Goal: Task Accomplishment & Management: Use online tool/utility

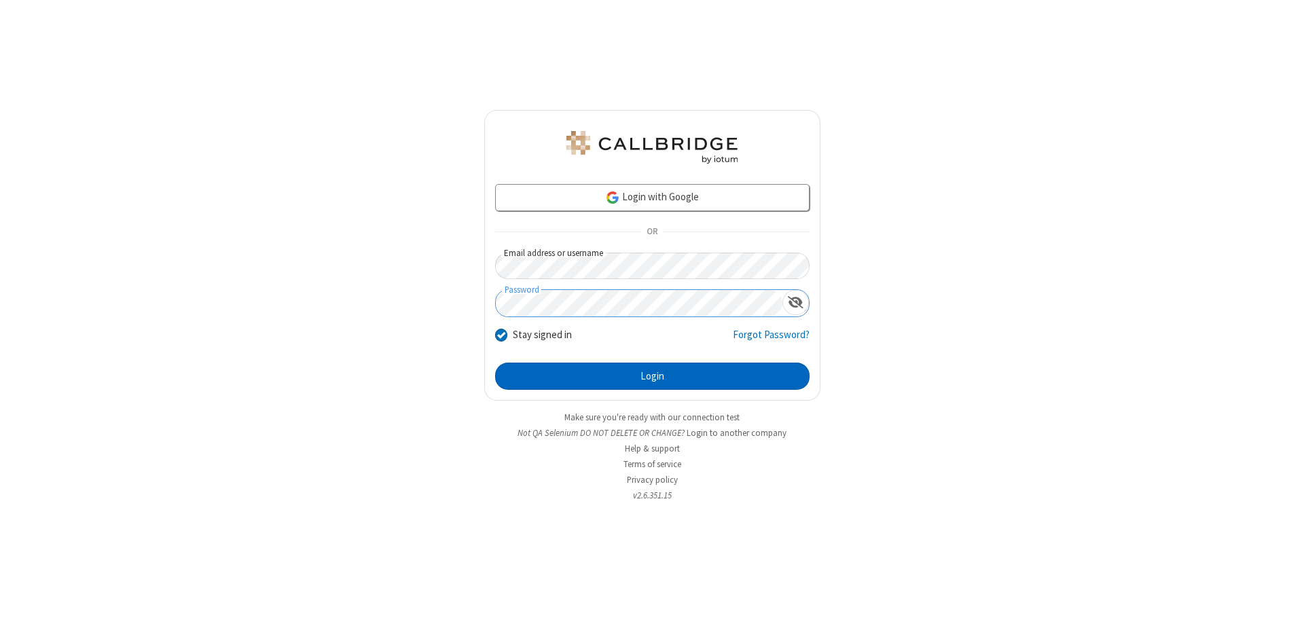
click at [652, 376] on button "Login" at bounding box center [652, 376] width 315 height 27
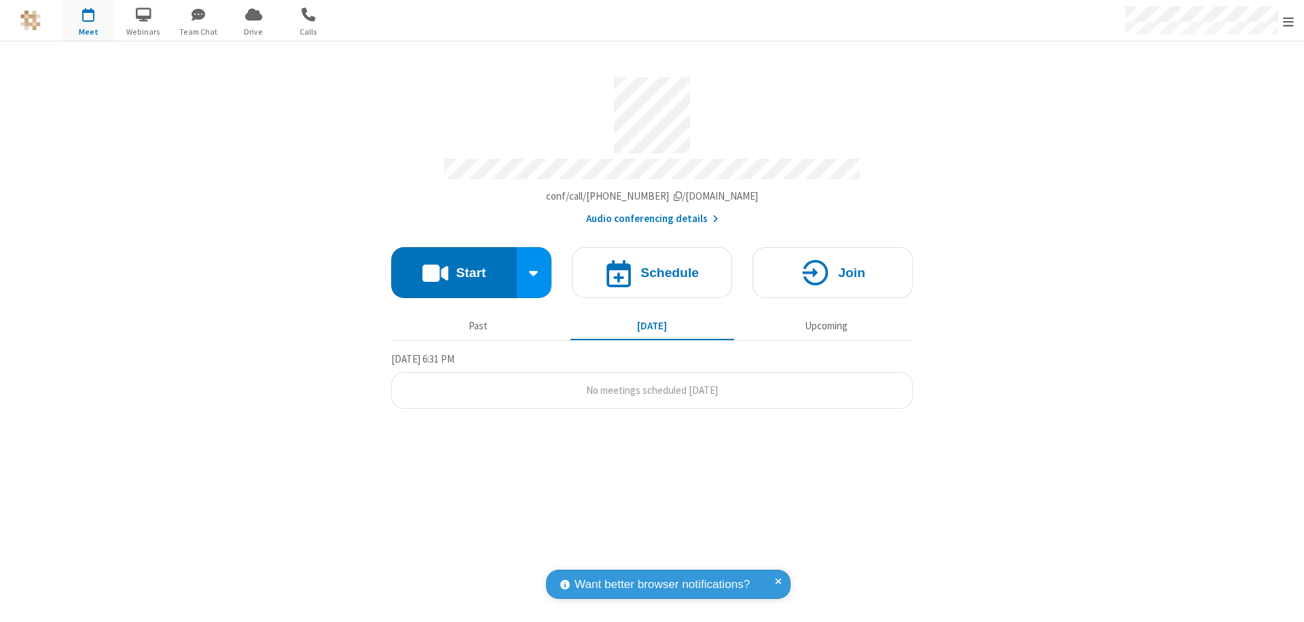
click at [1289, 21] on span "Open menu" at bounding box center [1288, 22] width 11 height 14
click at [88, 20] on span "button" at bounding box center [88, 14] width 51 height 23
click at [652, 266] on h4 "Schedule" at bounding box center [670, 272] width 58 height 13
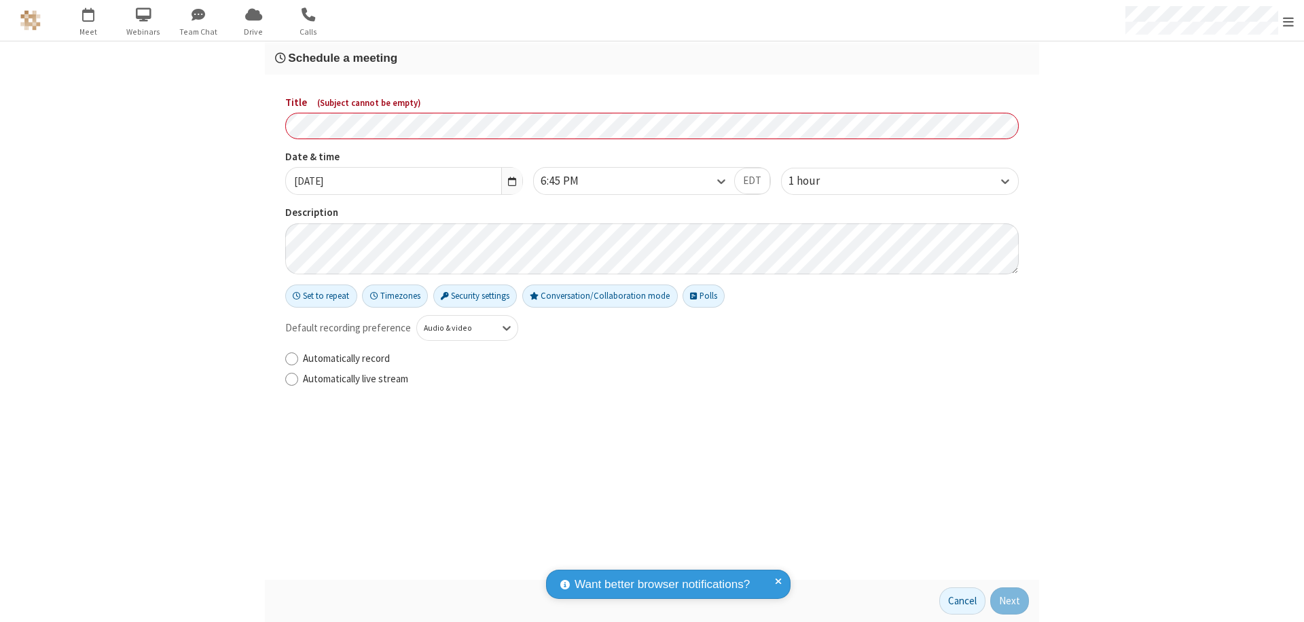
click at [652, 58] on h3 "Schedule a meeting" at bounding box center [652, 58] width 754 height 13
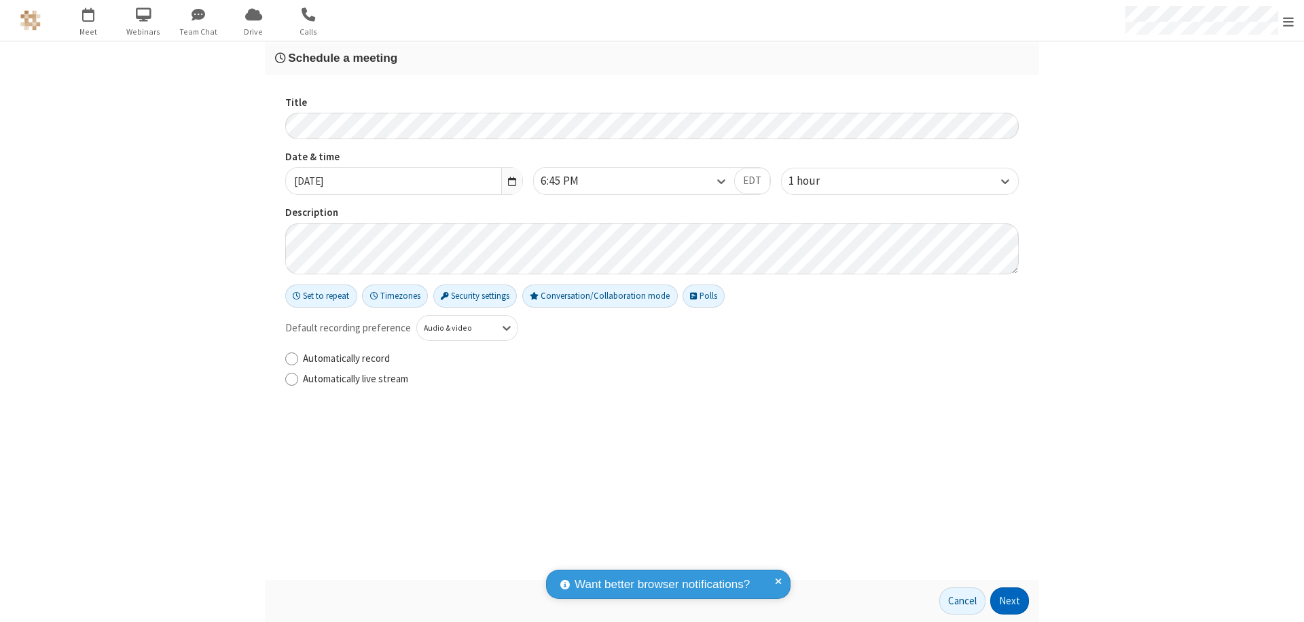
click at [1010, 601] on button "Next" at bounding box center [1009, 601] width 39 height 27
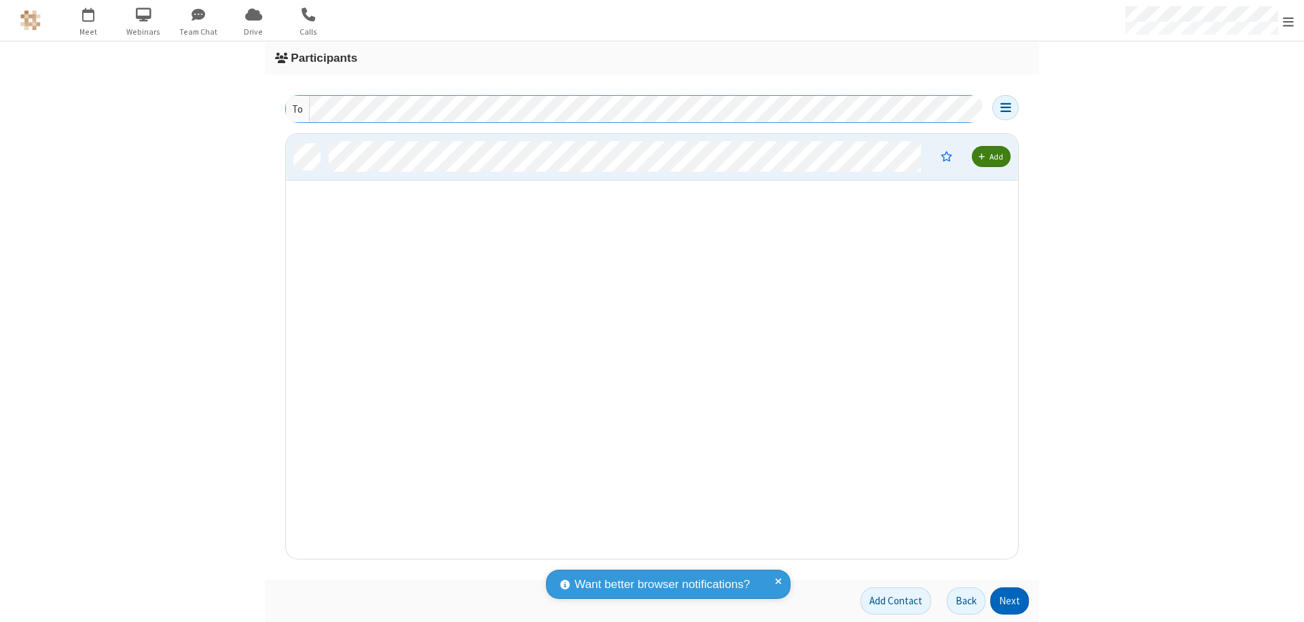
click at [1010, 601] on button "Next" at bounding box center [1009, 601] width 39 height 27
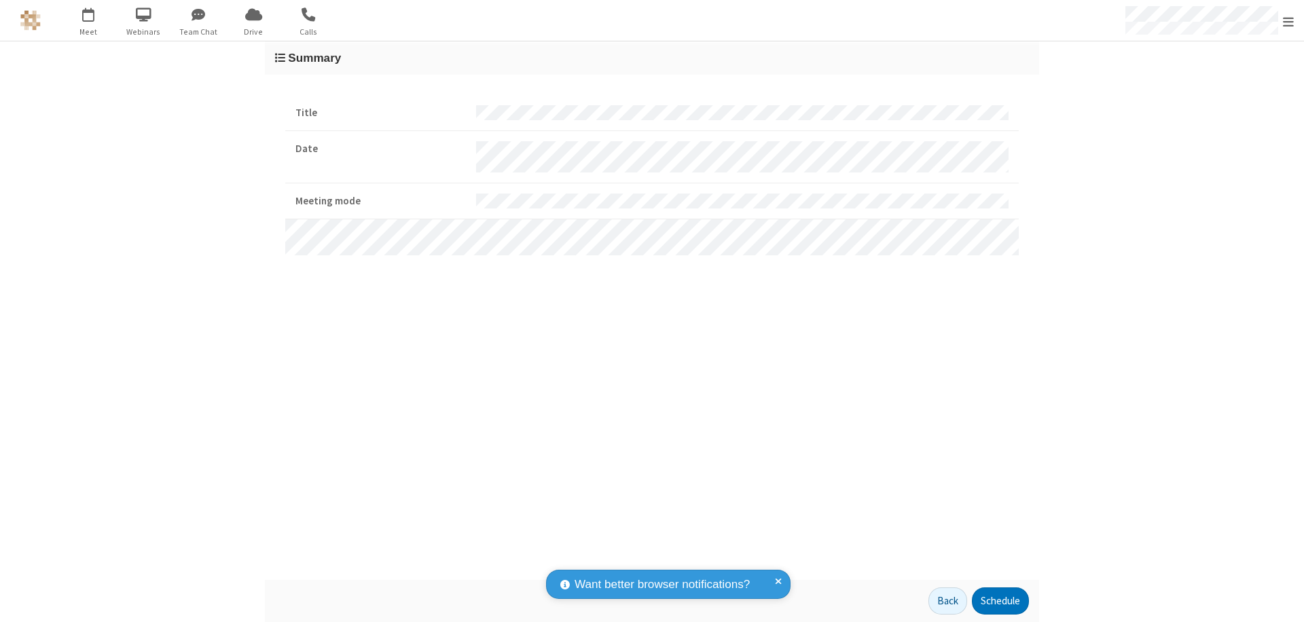
click at [1000, 601] on button "Schedule" at bounding box center [1000, 601] width 57 height 27
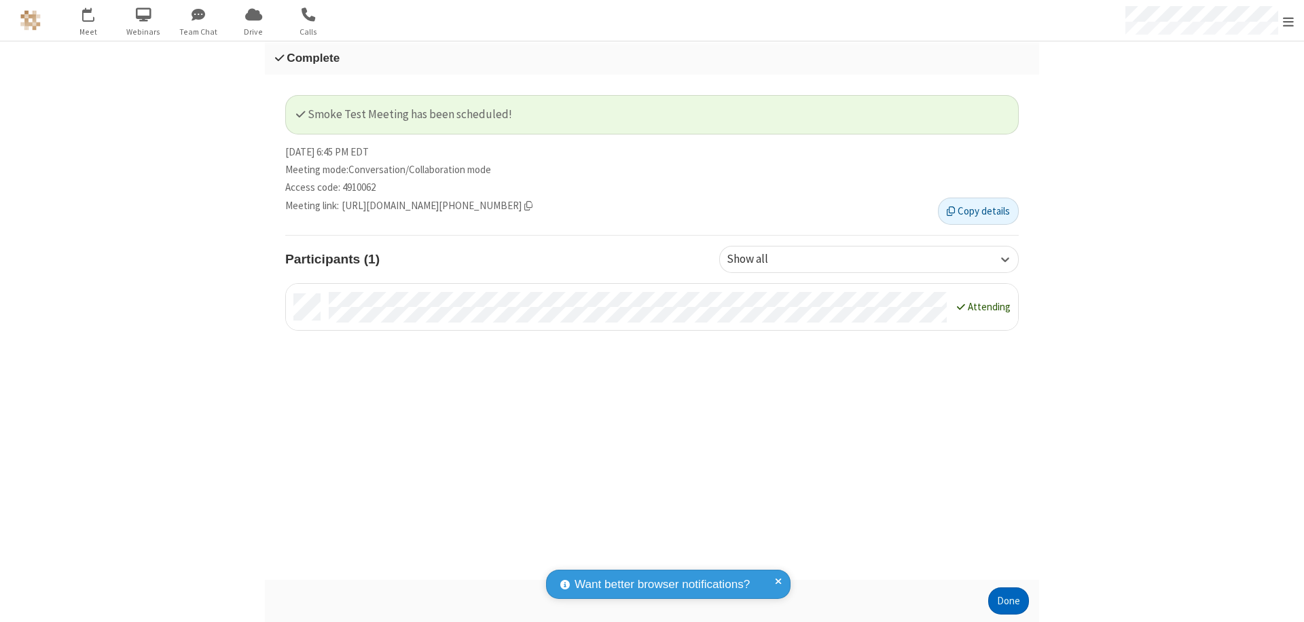
click at [1009, 601] on button "Done" at bounding box center [1008, 601] width 41 height 27
